Goal: Task Accomplishment & Management: Manage account settings

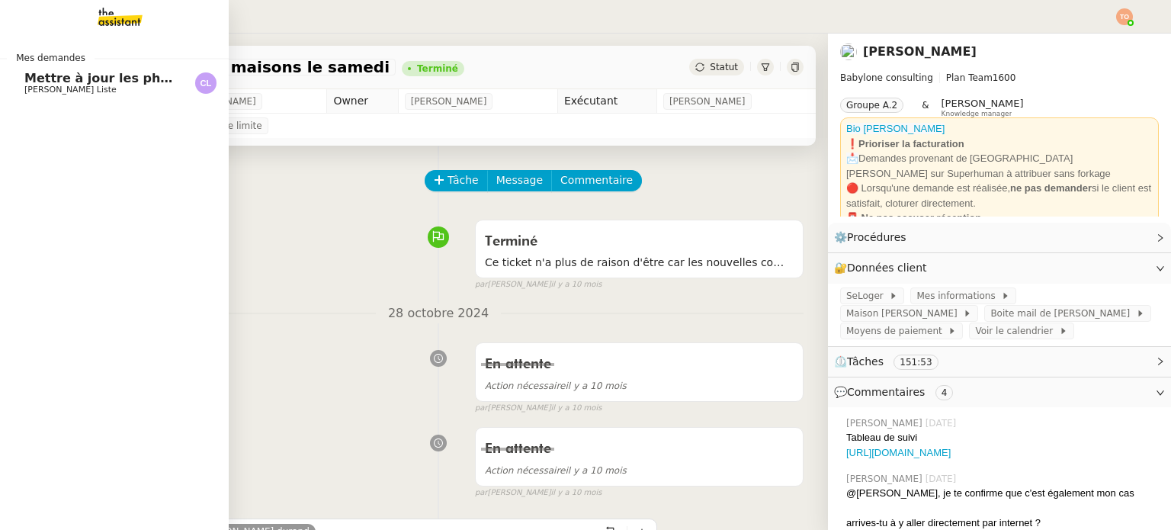
click at [101, 85] on span "[PERSON_NAME] Liste" at bounding box center [101, 89] width 154 height 9
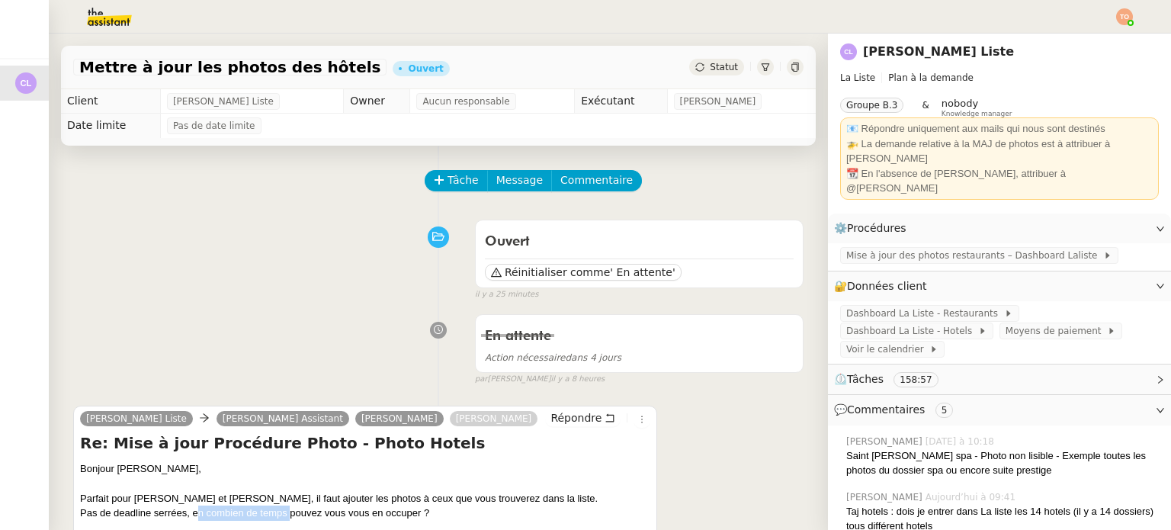
drag, startPoint x: 229, startPoint y: 512, endPoint x: 354, endPoint y: 515, distance: 125.1
click at [303, 514] on div "Pas de deadline serrées, en combien de temps pouvez vous vous en occuper ?" at bounding box center [365, 513] width 570 height 15
drag, startPoint x: 360, startPoint y: 515, endPoint x: 398, endPoint y: 515, distance: 38.1
click at [389, 515] on div "Pas de deadline serrées, en combien de temps pouvez vous vous en occuper ?" at bounding box center [365, 513] width 570 height 15
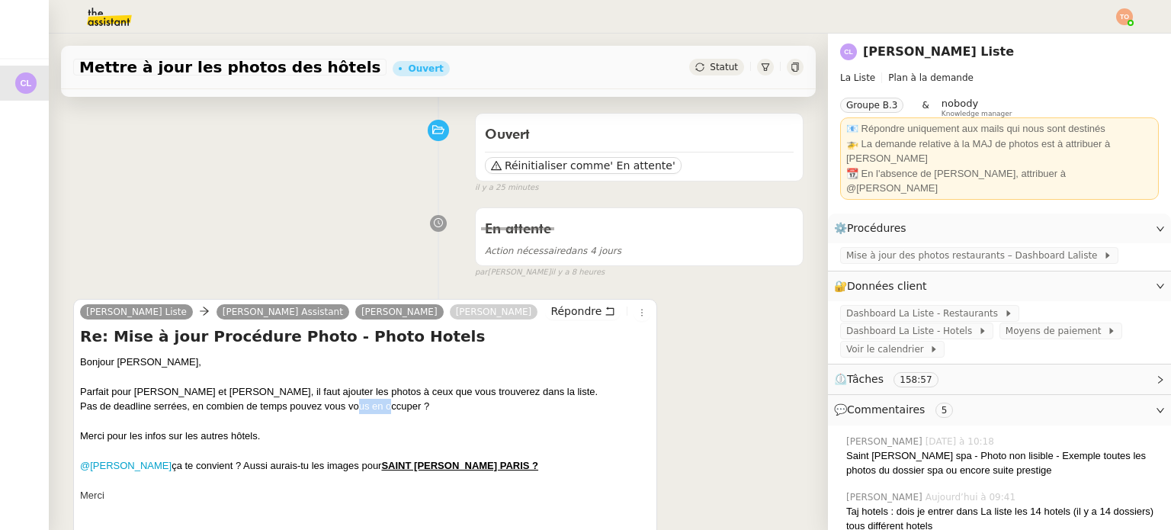
scroll to position [153, 0]
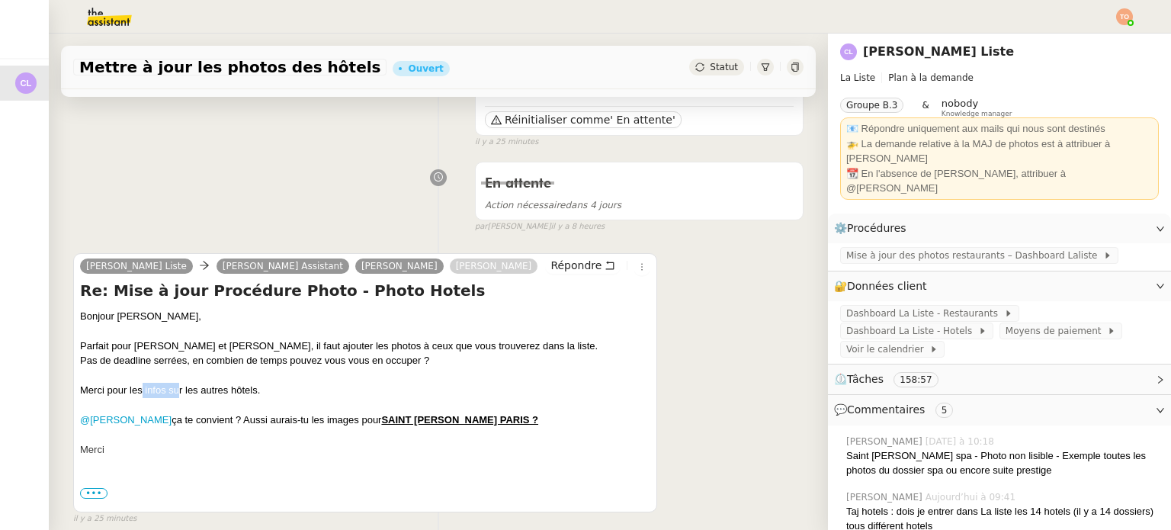
drag, startPoint x: 140, startPoint y: 396, endPoint x: 190, endPoint y: 395, distance: 49.6
click at [183, 395] on div "Merci pour les infos sur les autres hôtels." at bounding box center [365, 390] width 570 height 15
drag, startPoint x: 194, startPoint y: 395, endPoint x: 235, endPoint y: 391, distance: 41.4
click at [232, 391] on div "Merci pour les infos sur les autres hôtels." at bounding box center [365, 390] width 570 height 15
click at [235, 391] on div "Merci pour les infos sur les autres hôtels." at bounding box center [365, 390] width 570 height 15
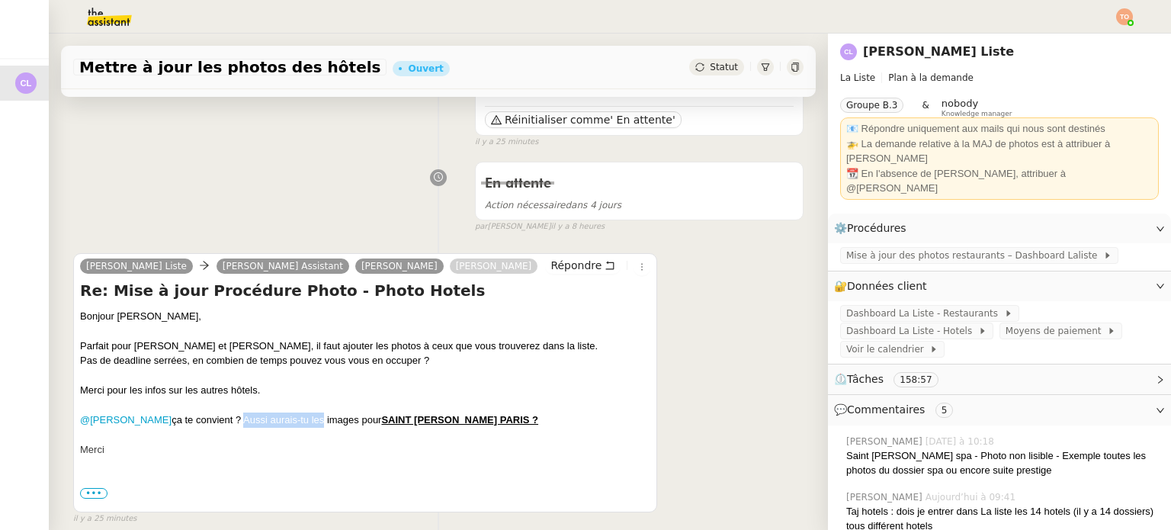
drag, startPoint x: 292, startPoint y: 425, endPoint x: 332, endPoint y: 425, distance: 40.4
click at [320, 425] on div "@[PERSON_NAME] ça te convient ? Aussi aurais-tu les images pour SAINT [PERSON_N…" at bounding box center [365, 420] width 570 height 15
drag, startPoint x: 435, startPoint y: 423, endPoint x: 450, endPoint y: 423, distance: 14.5
click at [442, 423] on u "SAINT [PERSON_NAME] PARIS ?" at bounding box center [459, 419] width 157 height 11
click at [461, 422] on u "SAINT [PERSON_NAME] PARIS ?" at bounding box center [459, 419] width 157 height 11
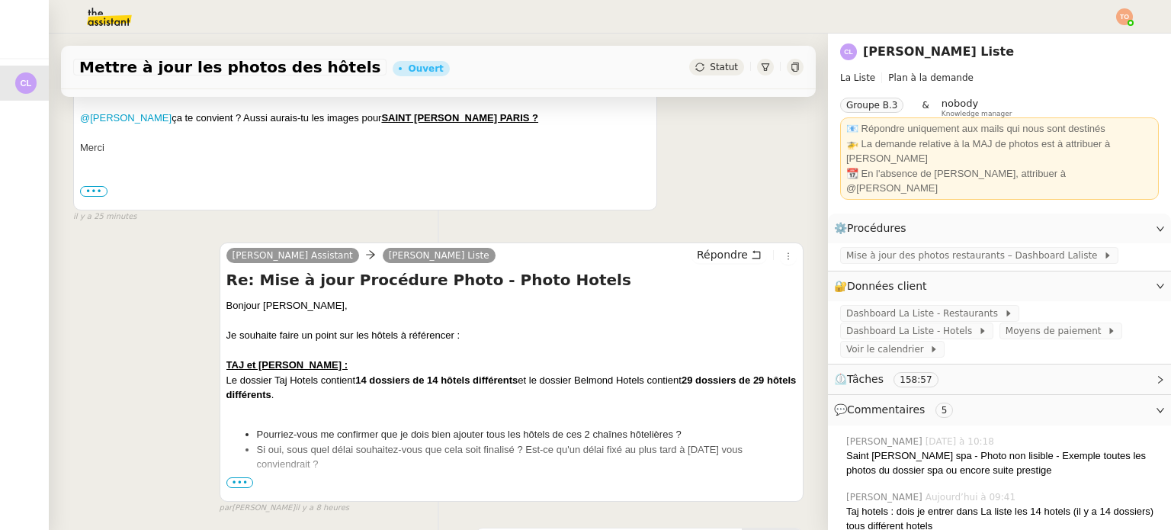
scroll to position [458, 0]
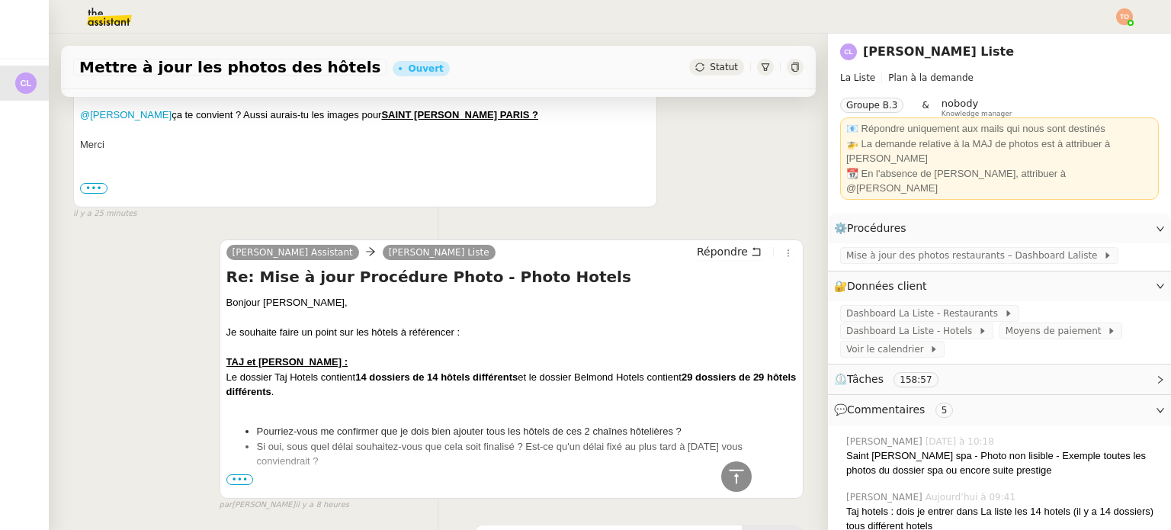
click at [236, 480] on span "•••" at bounding box center [239, 479] width 27 height 11
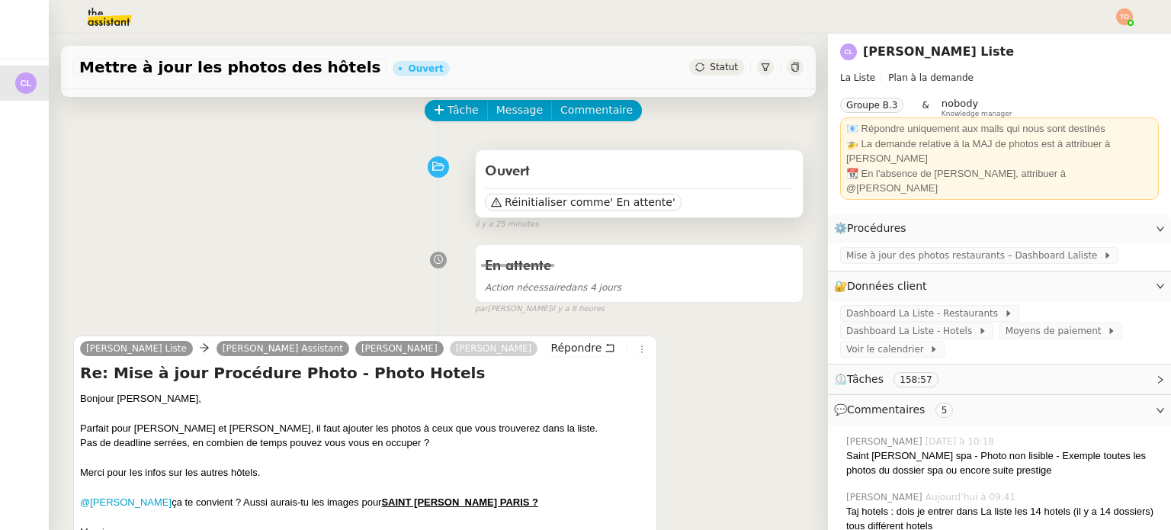
scroll to position [153, 0]
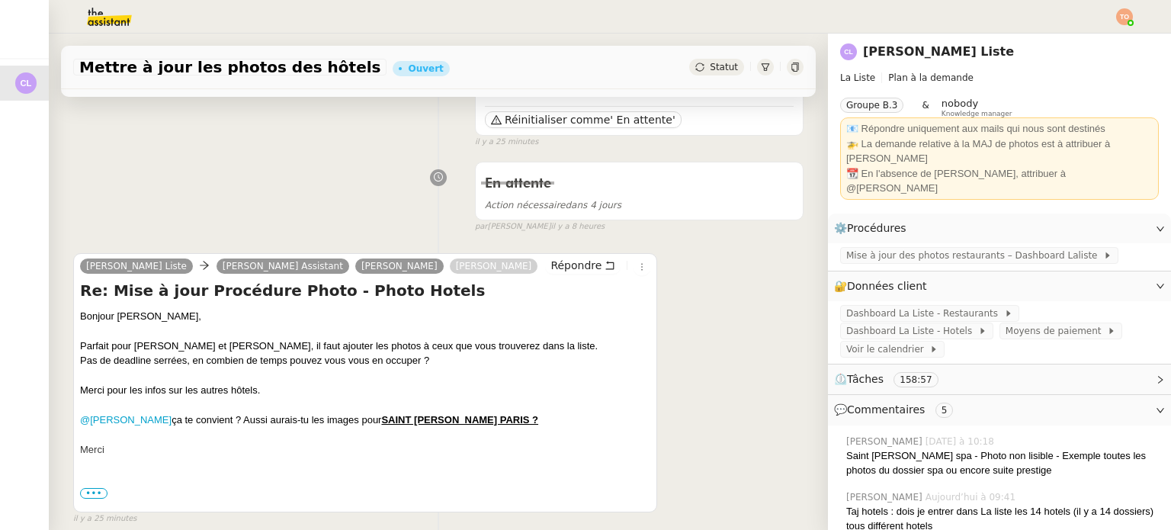
click at [1129, 21] on div at bounding box center [1124, 16] width 17 height 17
click at [1113, 38] on li "Suivi" at bounding box center [1083, 43] width 99 height 21
